Goal: Information Seeking & Learning: Learn about a topic

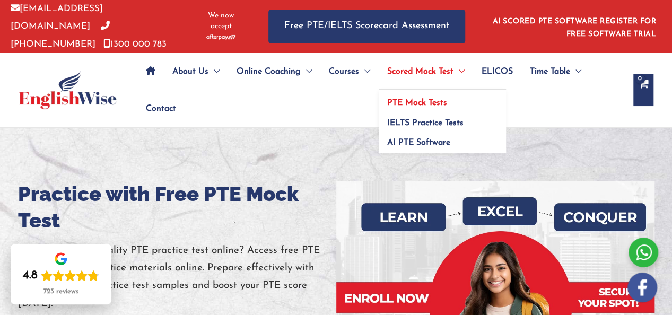
click at [432, 100] on span "PTE Mock Tests" at bounding box center [417, 103] width 60 height 8
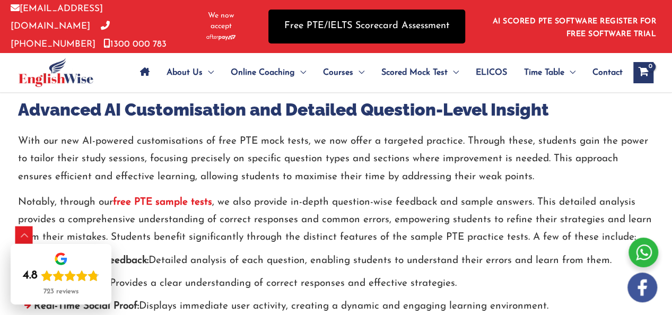
scroll to position [3717, 0]
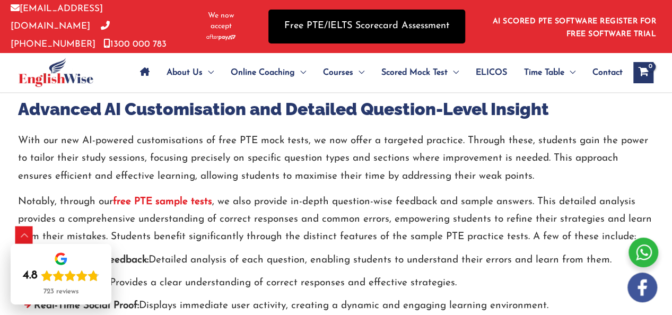
click at [373, 27] on link "Free PTE/IELTS Scorecard Assessment" at bounding box center [366, 26] width 197 height 33
